Goal: Complete application form: Complete application form

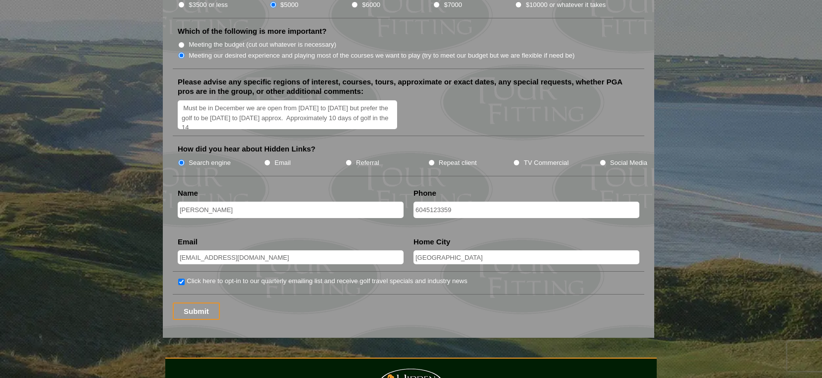
scroll to position [1205, 0]
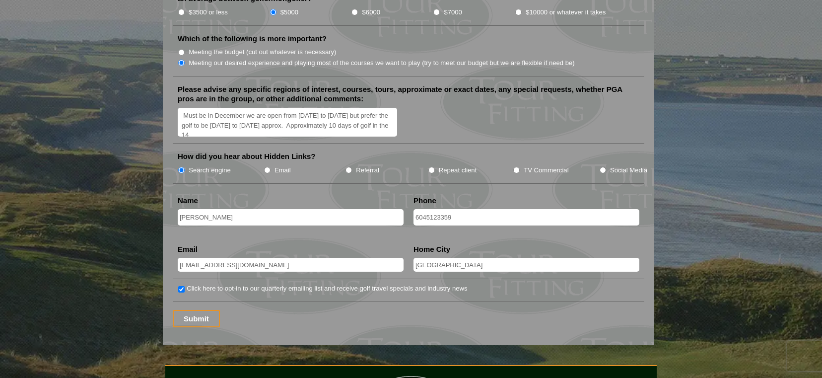
drag, startPoint x: 181, startPoint y: 102, endPoint x: 370, endPoint y: 110, distance: 189.3
click at [370, 110] on textarea "Must be in December we are open from [DATE] to [DATE] but prefer the golf to be…" at bounding box center [287, 122] width 219 height 29
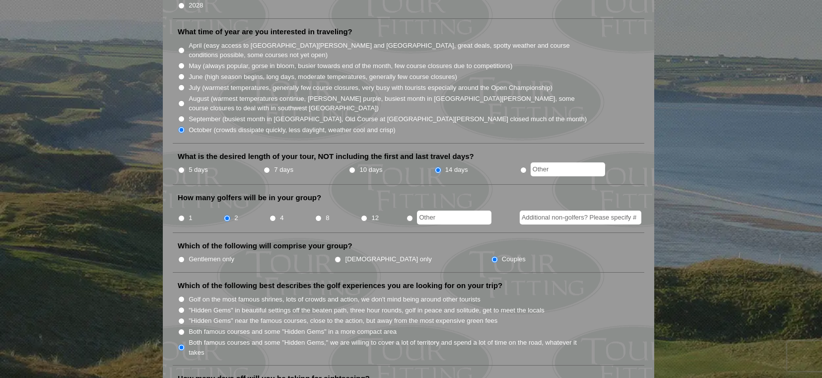
scroll to position [288, 0]
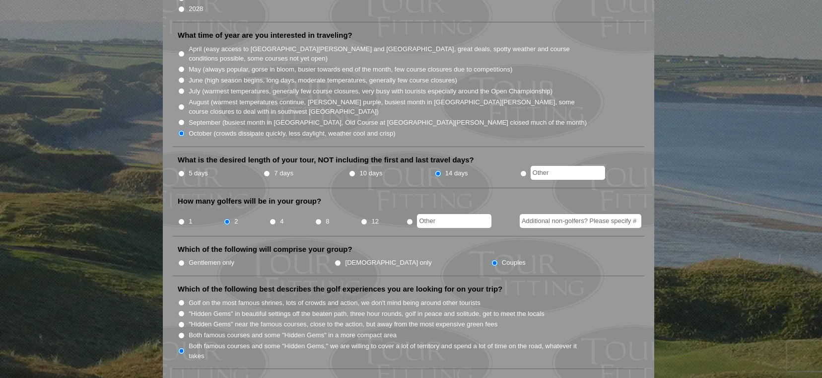
click at [350, 170] on input "10 days" at bounding box center [352, 173] width 6 height 6
radio input "true"
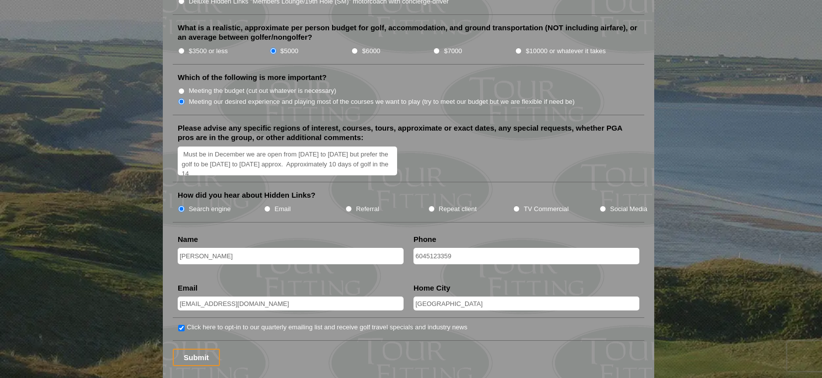
scroll to position [1164, 0]
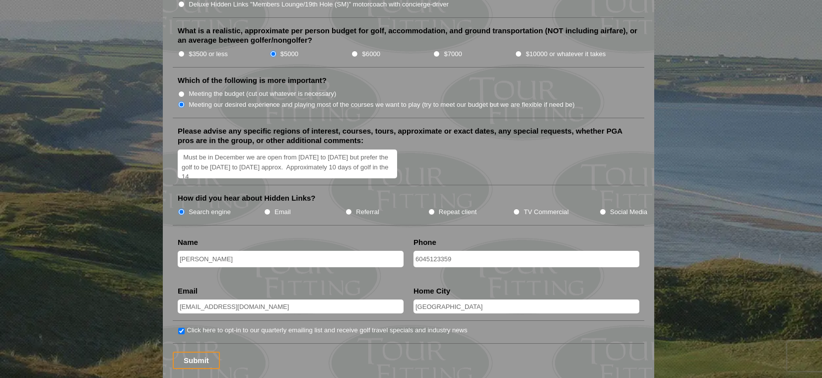
click at [218, 154] on textarea "Must be in December we are open from [DATE] to [DATE] but prefer the golf to be…" at bounding box center [287, 163] width 219 height 29
click at [223, 153] on textarea "Must be in December we are open from [DATE] to [DATE] but prefer the golf to be…" at bounding box center [287, 163] width 219 height 29
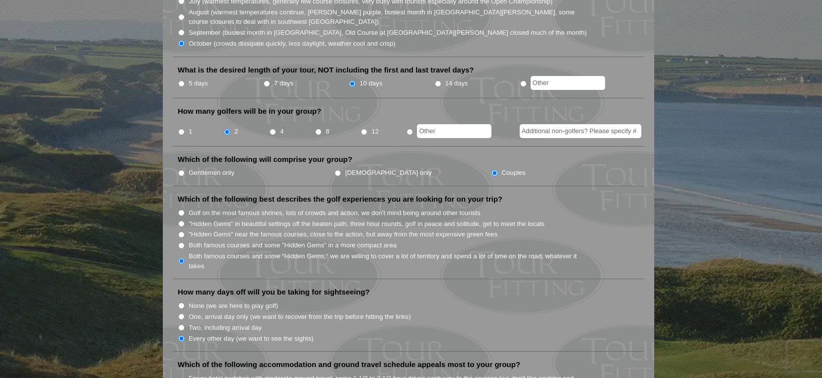
scroll to position [376, 0]
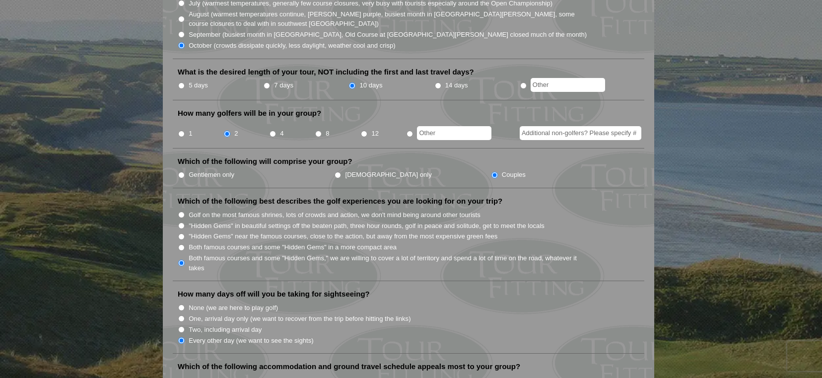
type textarea "Must be in December we are open from [DATE] to [DATE] but prefer the golf to be…"
click at [437, 82] on input "14 days" at bounding box center [438, 85] width 6 height 6
radio input "true"
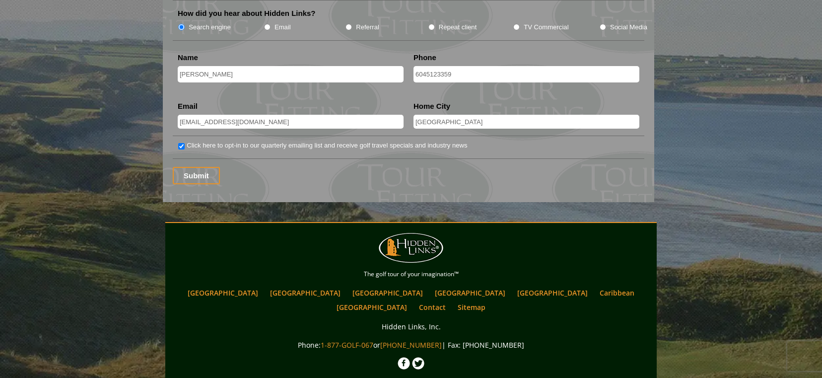
scroll to position [1392, 0]
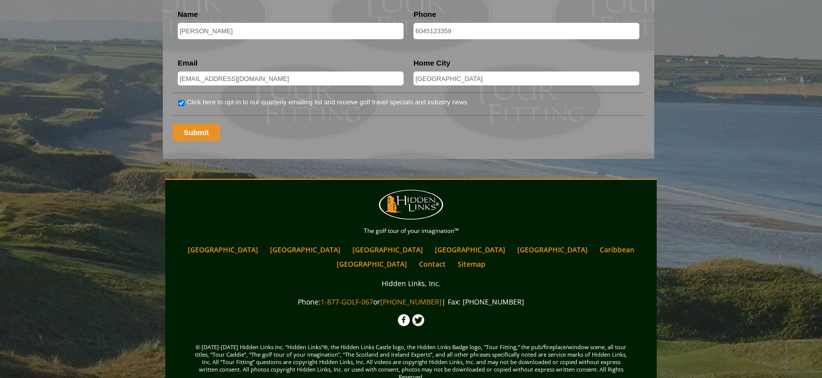
click at [198, 124] on input "Submit" at bounding box center [196, 132] width 47 height 17
